Goal: Transaction & Acquisition: Subscribe to service/newsletter

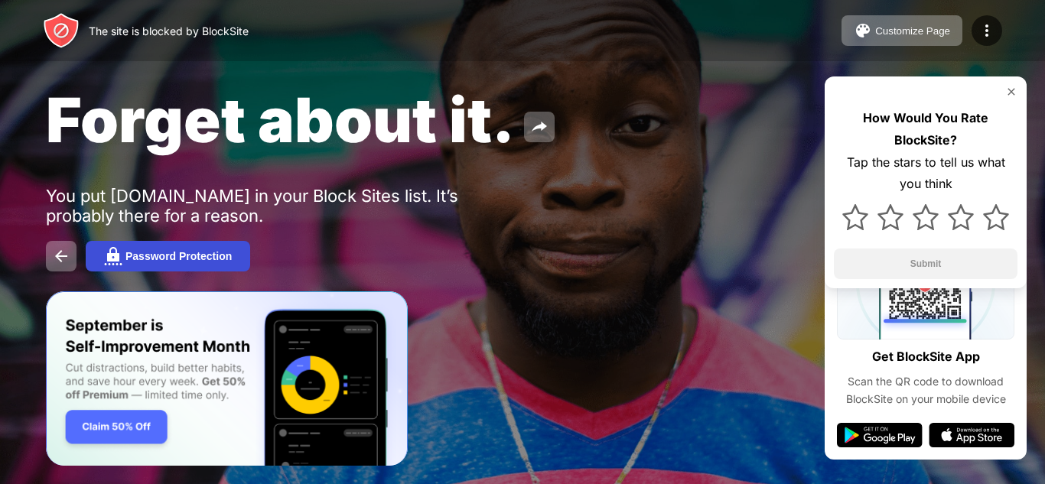
click at [188, 250] on div "Password Protection" at bounding box center [178, 256] width 106 height 12
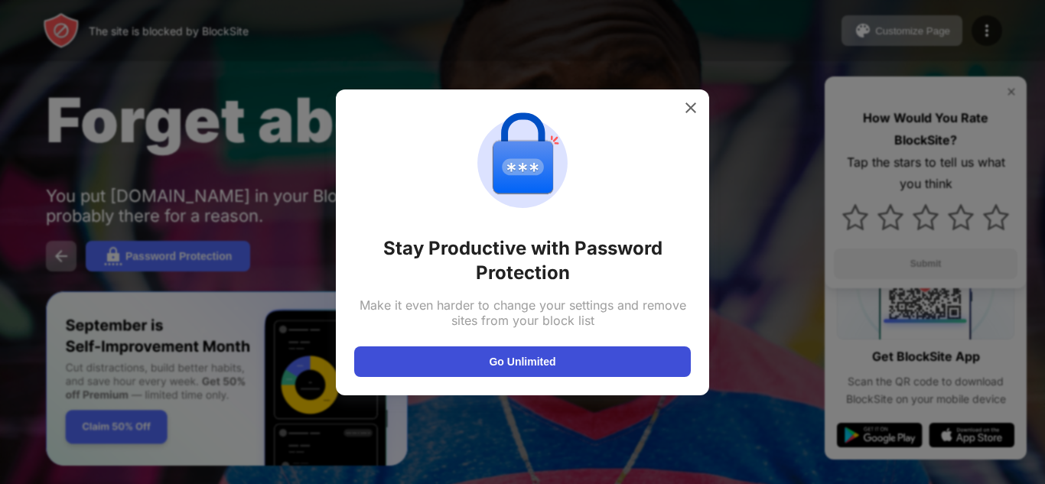
click at [511, 369] on button "Go Unlimited" at bounding box center [522, 362] width 337 height 31
